Goal: Download file/media

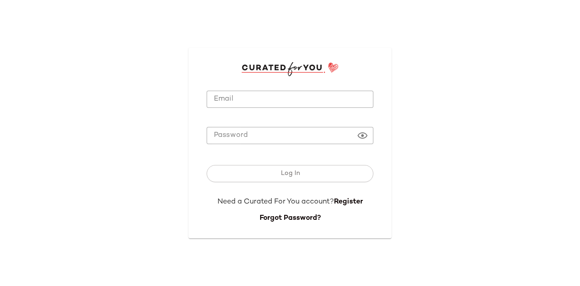
type input "**********"
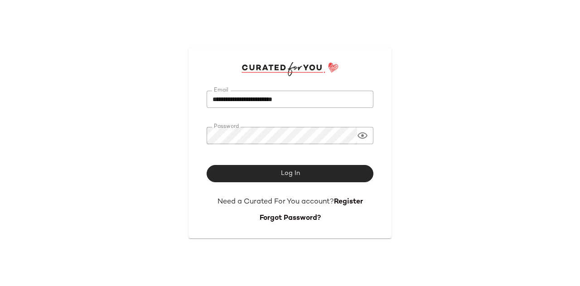
click at [262, 175] on button "Log In" at bounding box center [290, 173] width 167 height 17
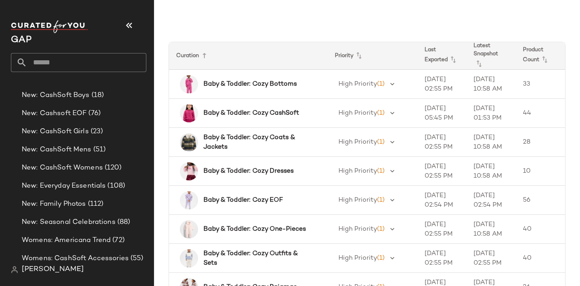
scroll to position [1118, 0]
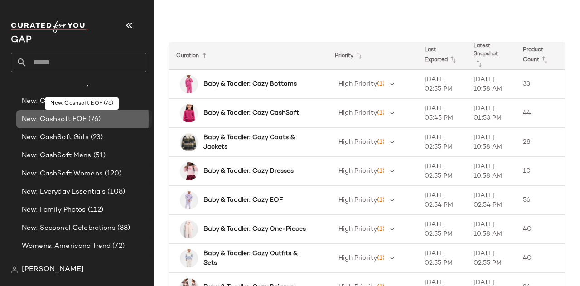
click at [67, 121] on span "New: Cashsoft EOF" at bounding box center [54, 119] width 65 height 10
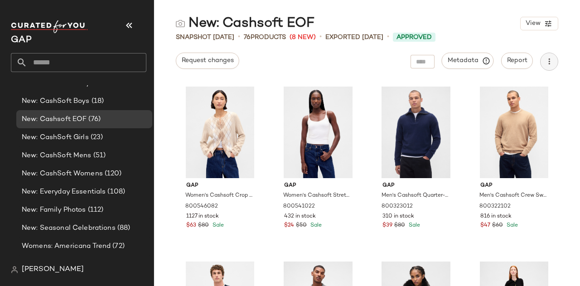
click at [556, 58] on button "button" at bounding box center [549, 62] width 18 height 18
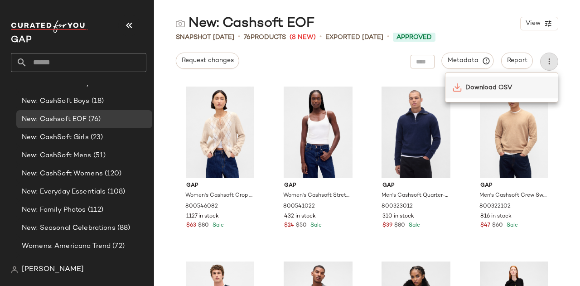
click at [530, 81] on div "Download CSV" at bounding box center [502, 88] width 112 height 22
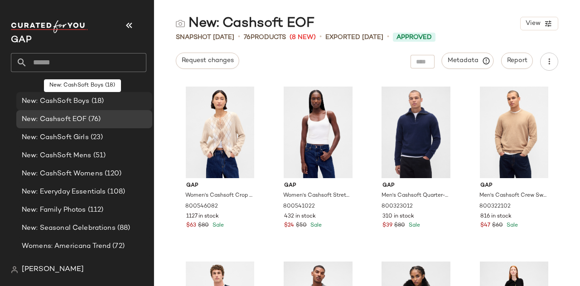
scroll to position [1117, 0]
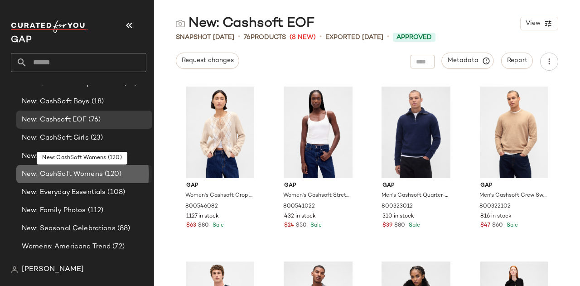
click at [97, 170] on span "New: CashSoft Womens" at bounding box center [62, 174] width 81 height 10
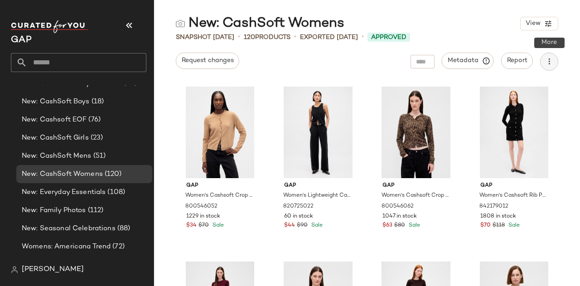
click at [557, 65] on button "button" at bounding box center [549, 62] width 18 height 18
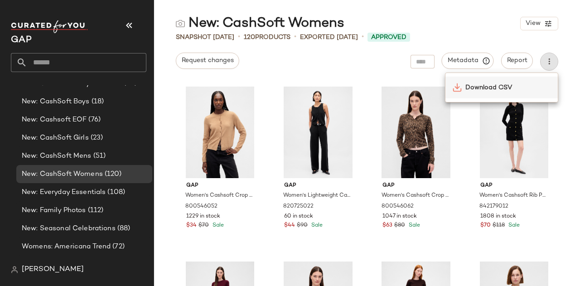
click at [496, 88] on span "Download CSV" at bounding box center [508, 88] width 85 height 10
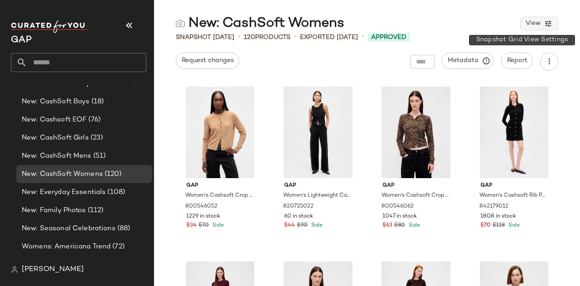
click at [538, 24] on span "View" at bounding box center [533, 23] width 15 height 7
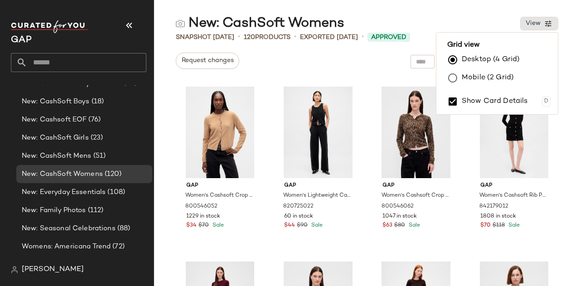
click at [465, 20] on div "New: CashSoft Womens View" at bounding box center [367, 24] width 426 height 18
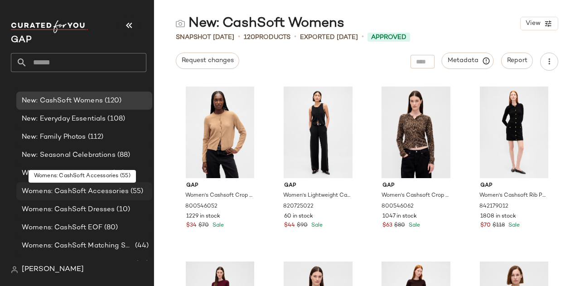
scroll to position [1190, 0]
click at [102, 193] on span "Womens: CashSoft Accessories" at bounding box center [75, 192] width 107 height 10
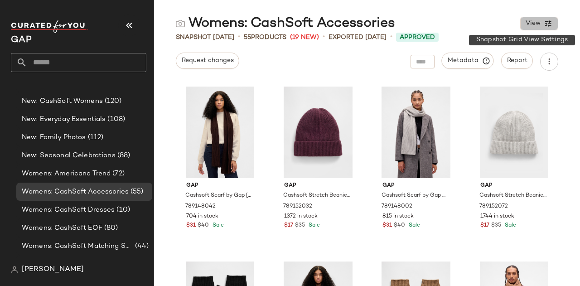
click at [547, 24] on icon "button" at bounding box center [549, 23] width 8 height 8
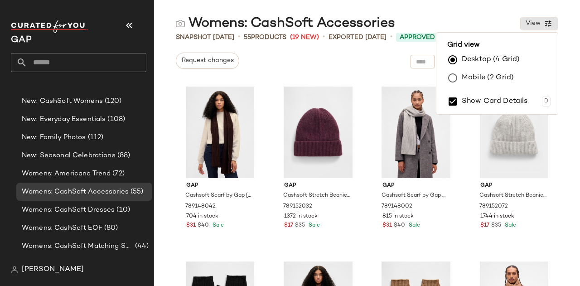
click at [565, 33] on div "Snapshot [DATE] • 55 Products (19 New) • Exported [DATE] • Approved" at bounding box center [367, 37] width 426 height 9
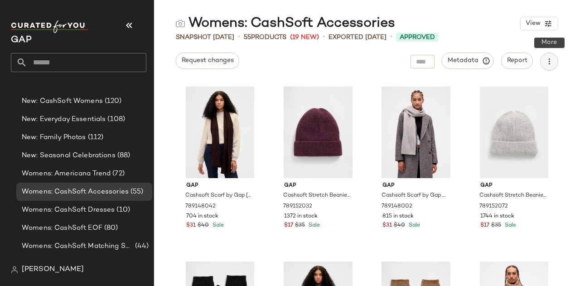
click at [545, 64] on icon "button" at bounding box center [549, 61] width 9 height 9
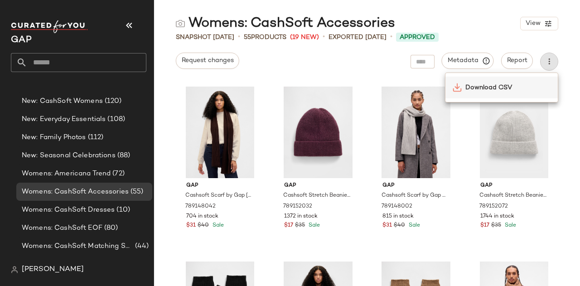
click at [513, 85] on span "Download CSV" at bounding box center [508, 88] width 85 height 10
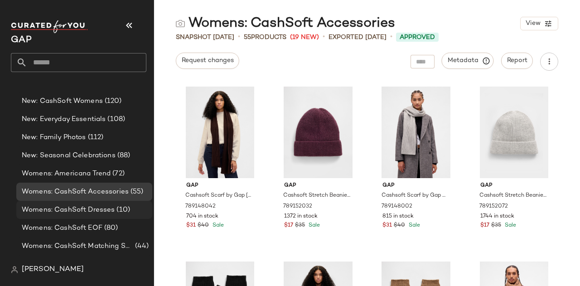
click at [77, 207] on span "Womens: CashSoft Dresses" at bounding box center [68, 210] width 93 height 10
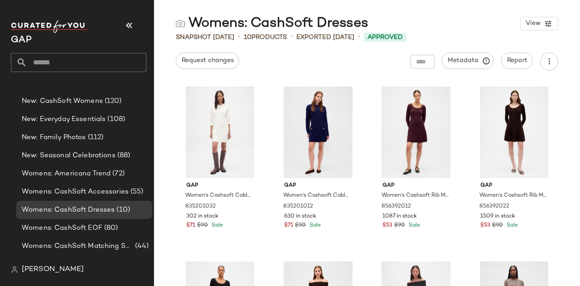
click at [551, 53] on div "Metadata Report" at bounding box center [485, 62] width 148 height 18
click at [550, 59] on icon "button" at bounding box center [549, 61] width 9 height 9
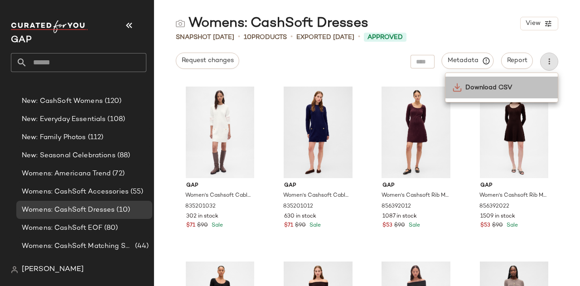
click at [517, 84] on span "Download CSV" at bounding box center [508, 88] width 85 height 10
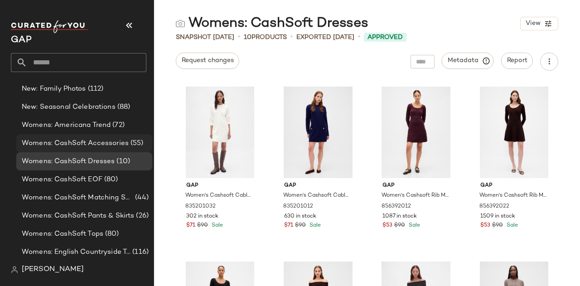
scroll to position [1238, 0]
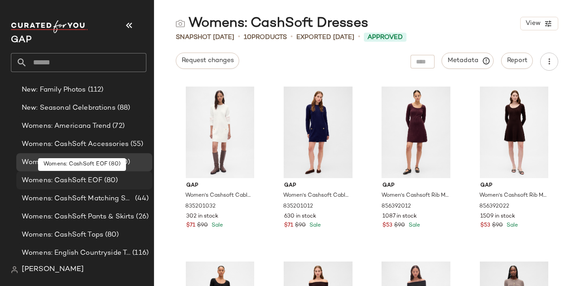
click at [83, 181] on span "Womens: CashSoft EOF" at bounding box center [62, 180] width 81 height 10
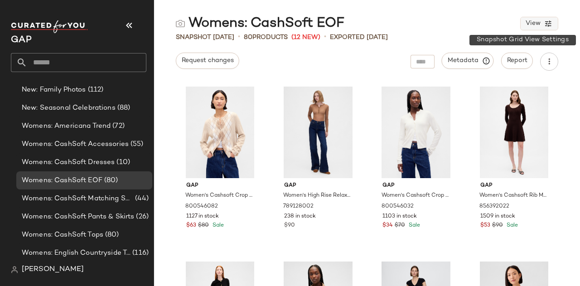
click at [541, 19] on button "View" at bounding box center [540, 24] width 38 height 14
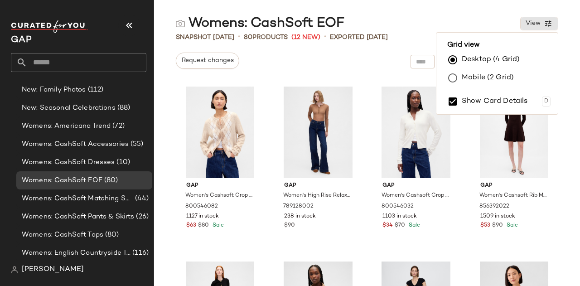
click at [569, 59] on div "Request changes Metadata Report" at bounding box center [367, 62] width 426 height 18
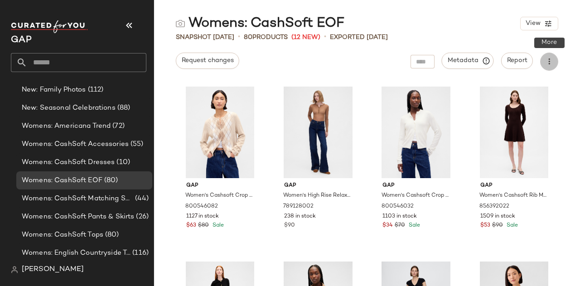
click at [554, 61] on button "button" at bounding box center [549, 62] width 18 height 18
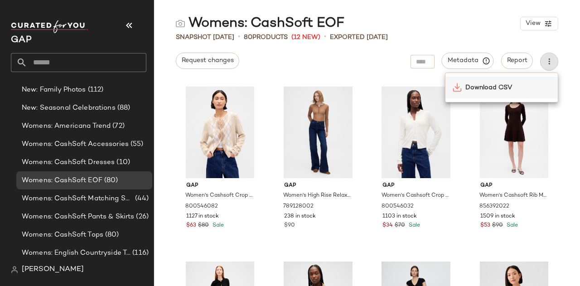
click at [524, 85] on span "Download CSV" at bounding box center [508, 88] width 85 height 10
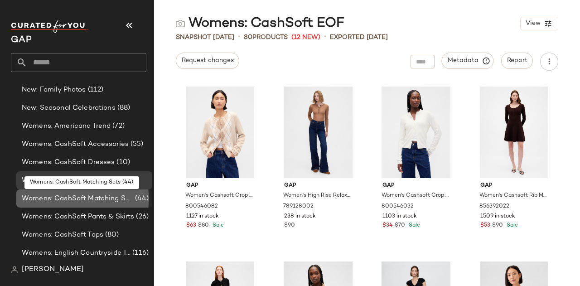
click at [109, 200] on span "Womens: CashSoft Matching Sets" at bounding box center [78, 199] width 112 height 10
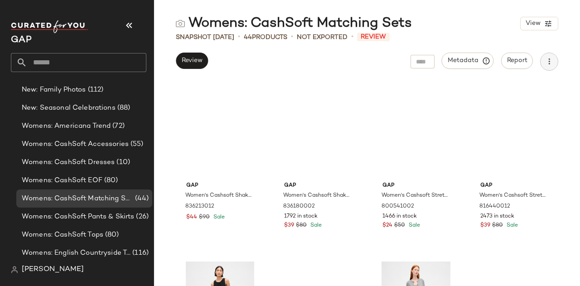
click at [549, 68] on button "button" at bounding box center [549, 62] width 18 height 18
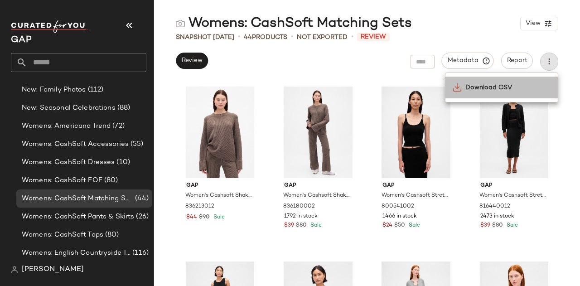
click at [528, 91] on span "Download CSV" at bounding box center [508, 88] width 85 height 10
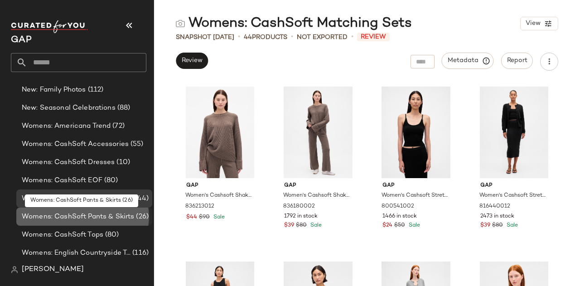
click at [101, 212] on span "Womens: CashSoft Pants & Skirts" at bounding box center [78, 217] width 112 height 10
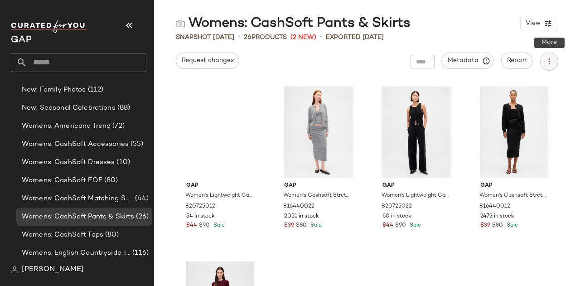
click at [552, 65] on icon "button" at bounding box center [549, 61] width 9 height 9
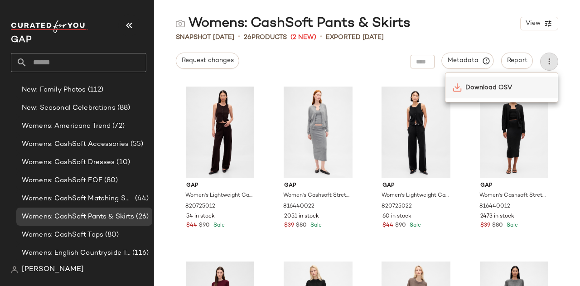
click at [521, 88] on span "Download CSV" at bounding box center [508, 88] width 85 height 10
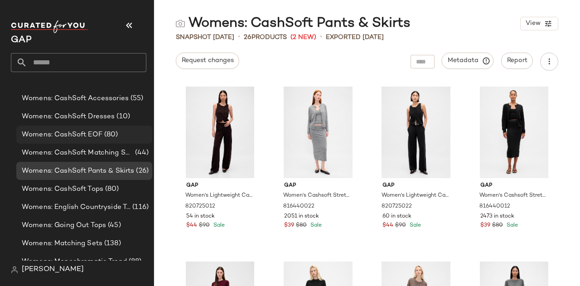
scroll to position [1284, 0]
click at [94, 185] on span "Womens: CashSoft Tops" at bounding box center [63, 189] width 82 height 10
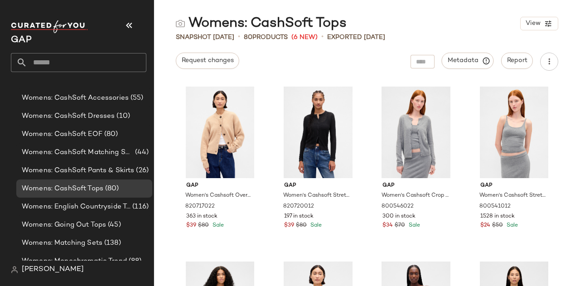
click at [558, 56] on div "Metadata Report" at bounding box center [485, 62] width 148 height 18
click at [549, 61] on icon "button" at bounding box center [549, 61] width 9 height 9
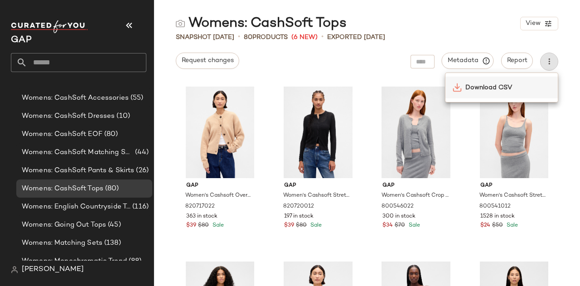
click at [530, 85] on span "Download CSV" at bounding box center [508, 88] width 85 height 10
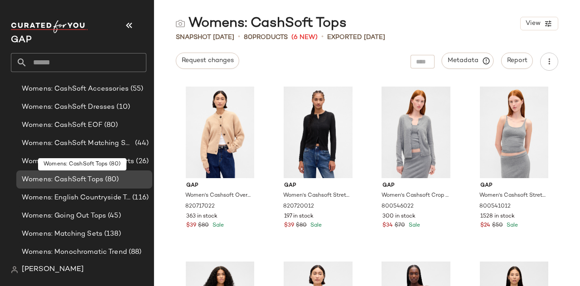
scroll to position [1293, 0]
